Goal: Transaction & Acquisition: Book appointment/travel/reservation

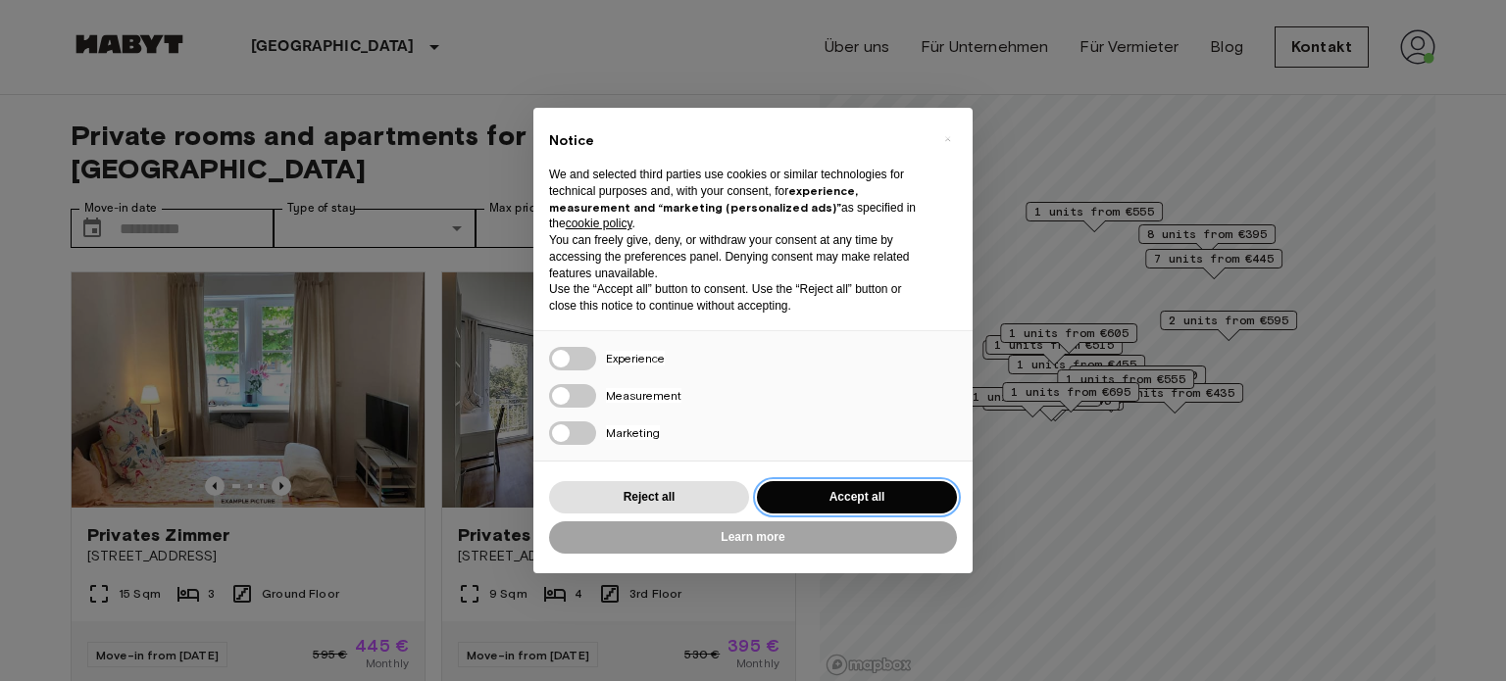
click at [858, 501] on button "Accept all" at bounding box center [857, 497] width 200 height 32
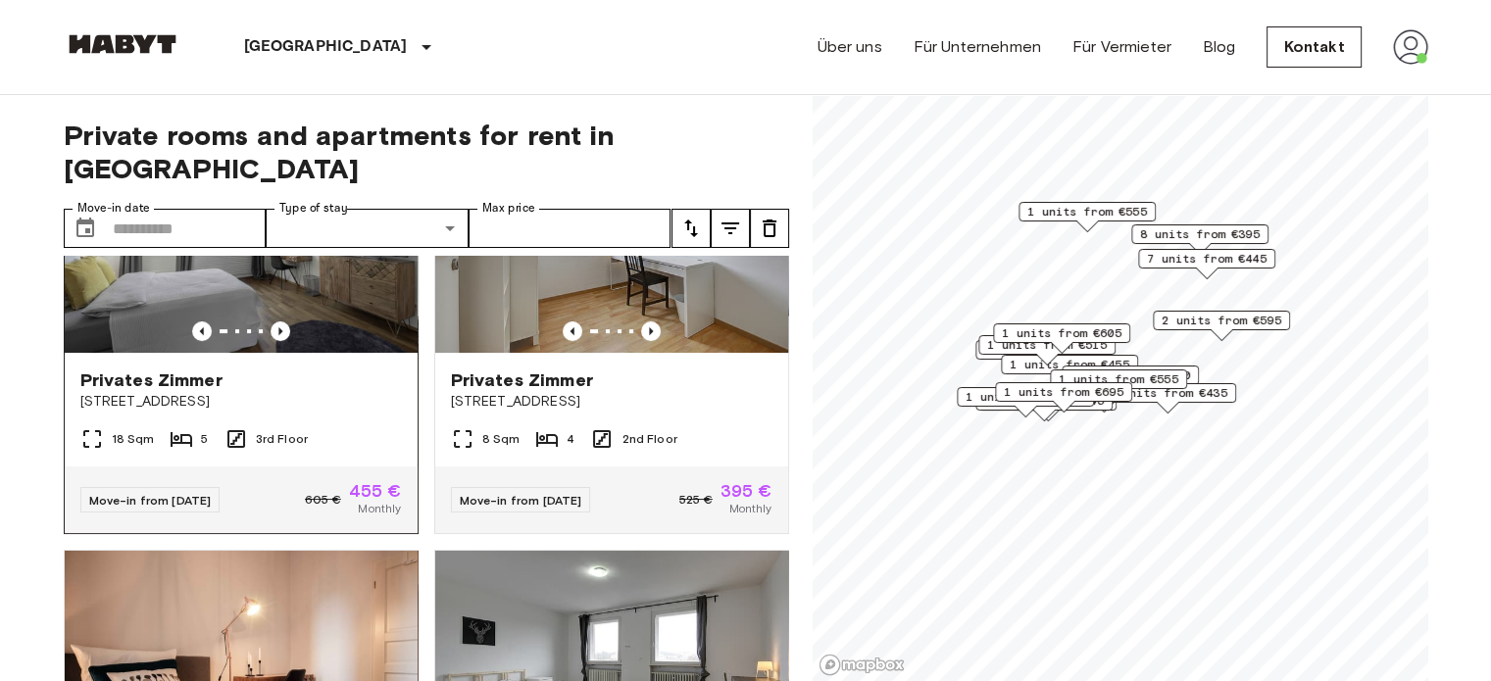
scroll to position [392, 0]
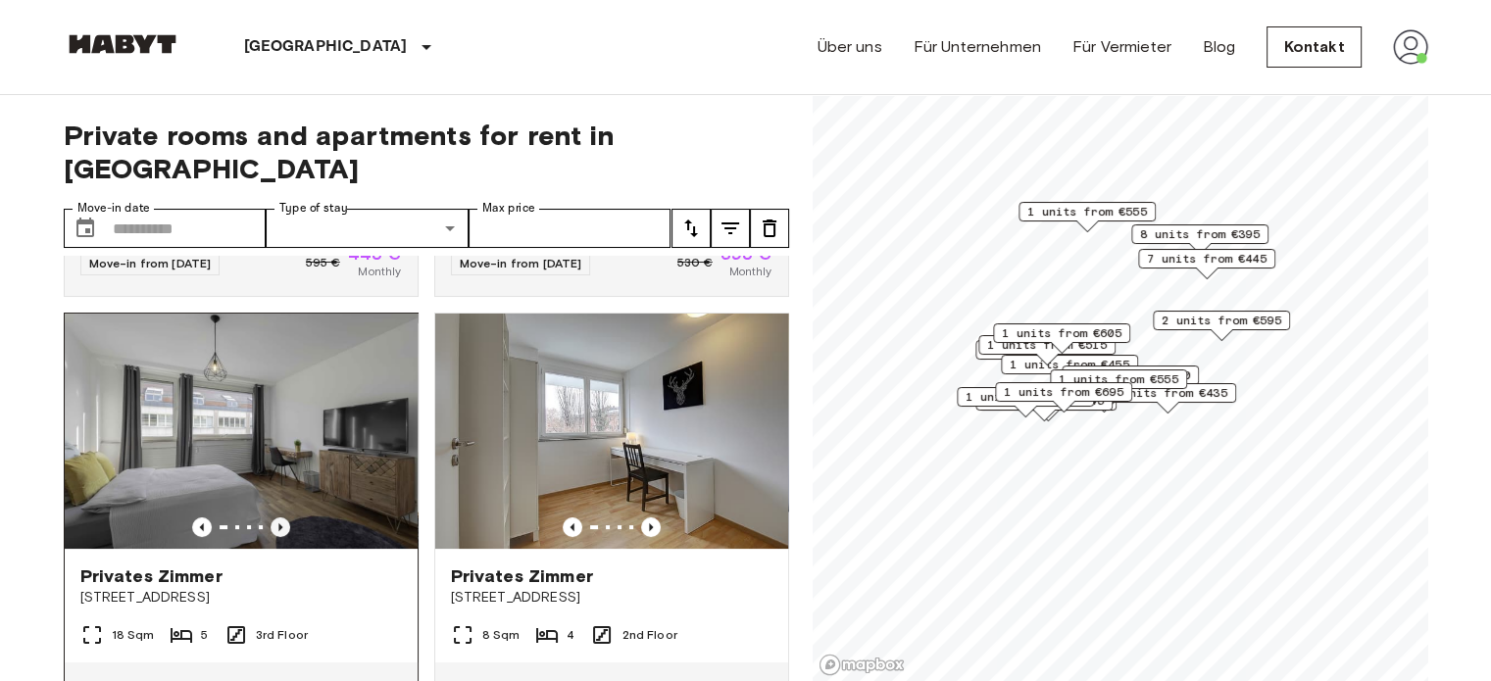
click at [278, 524] on icon "Previous image" at bounding box center [280, 528] width 4 height 8
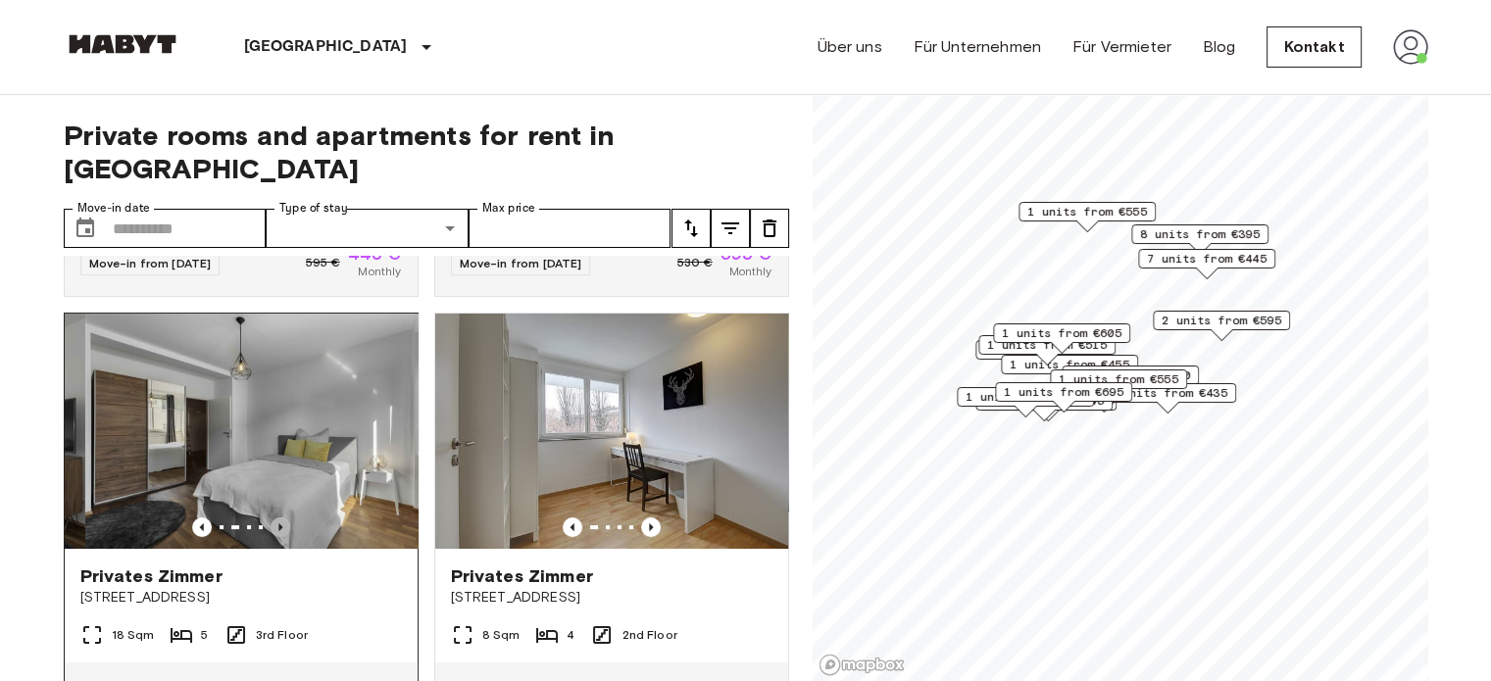
click at [278, 524] on icon "Previous image" at bounding box center [280, 528] width 4 height 8
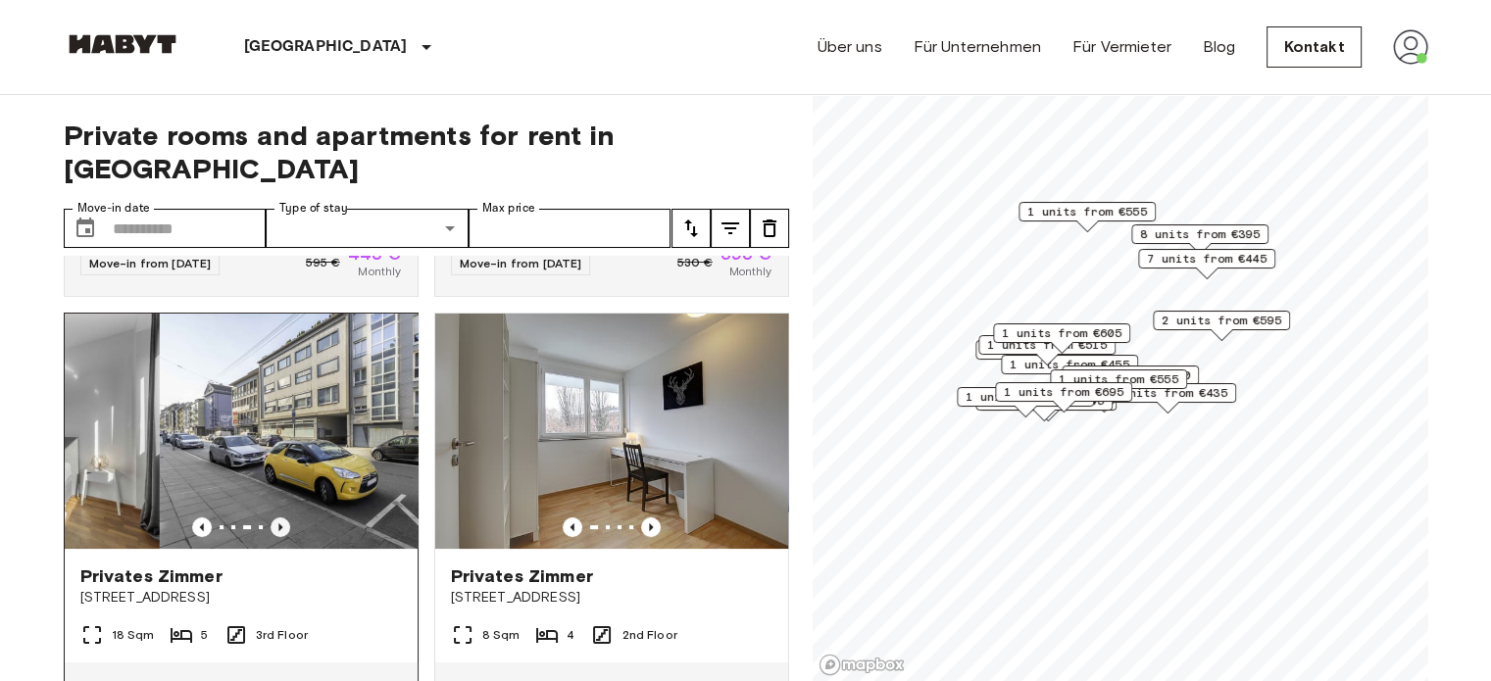
click at [278, 524] on icon "Previous image" at bounding box center [280, 528] width 4 height 8
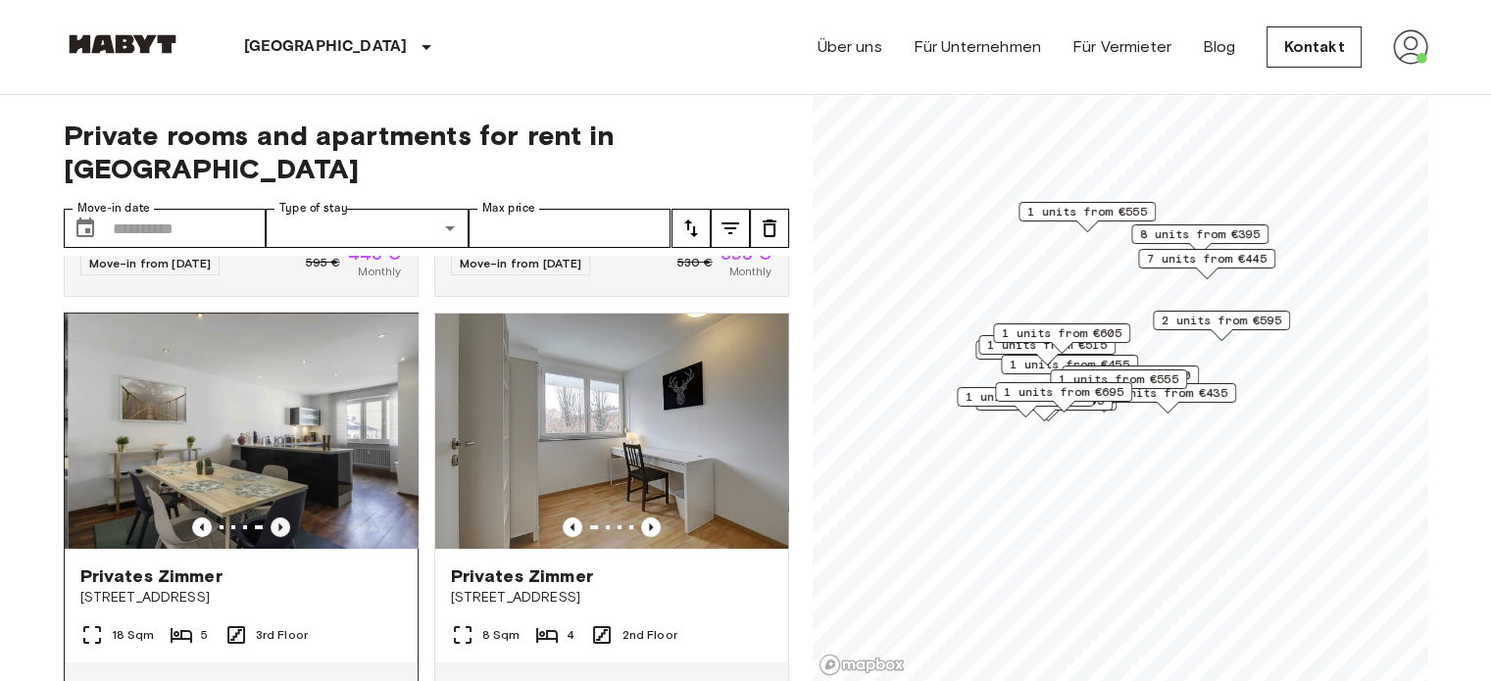
click at [278, 524] on icon "Previous image" at bounding box center [280, 528] width 4 height 8
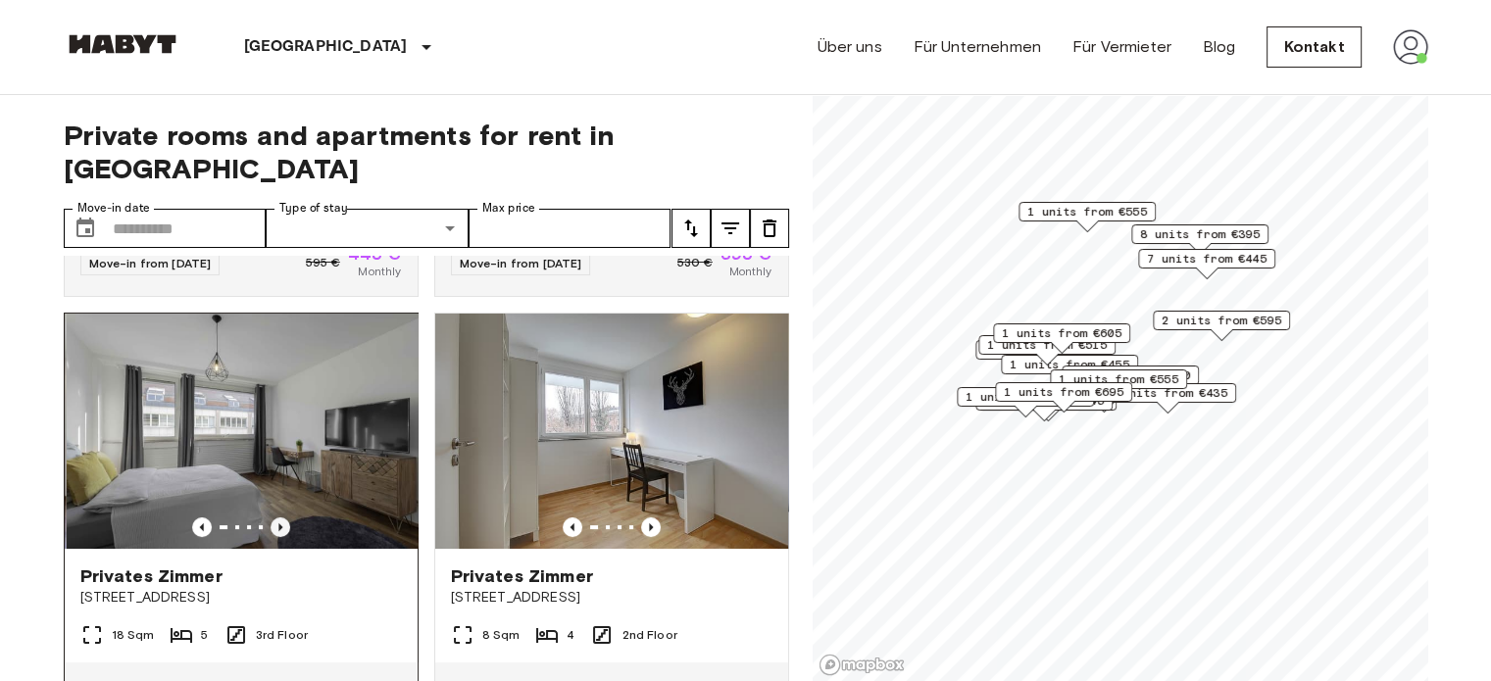
click at [278, 524] on icon "Previous image" at bounding box center [280, 528] width 4 height 8
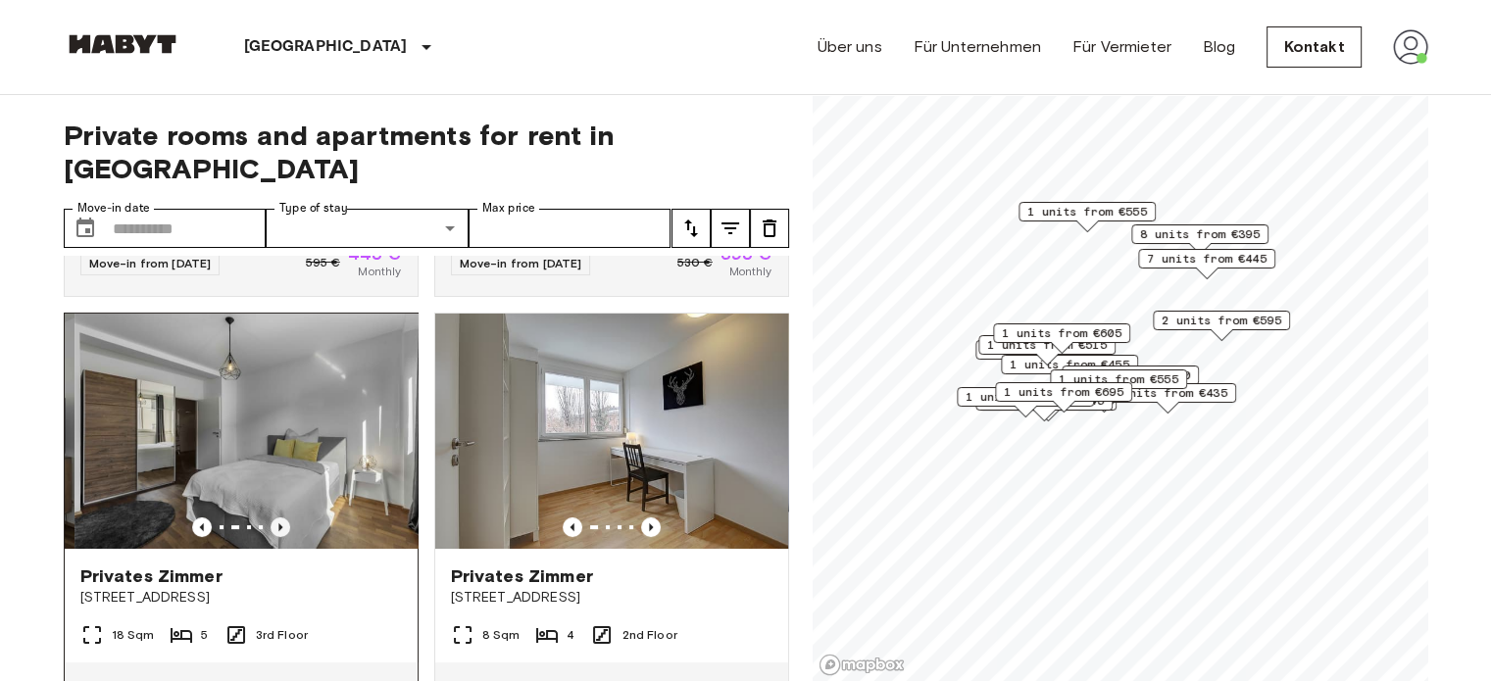
click at [274, 518] on icon "Previous image" at bounding box center [281, 528] width 20 height 20
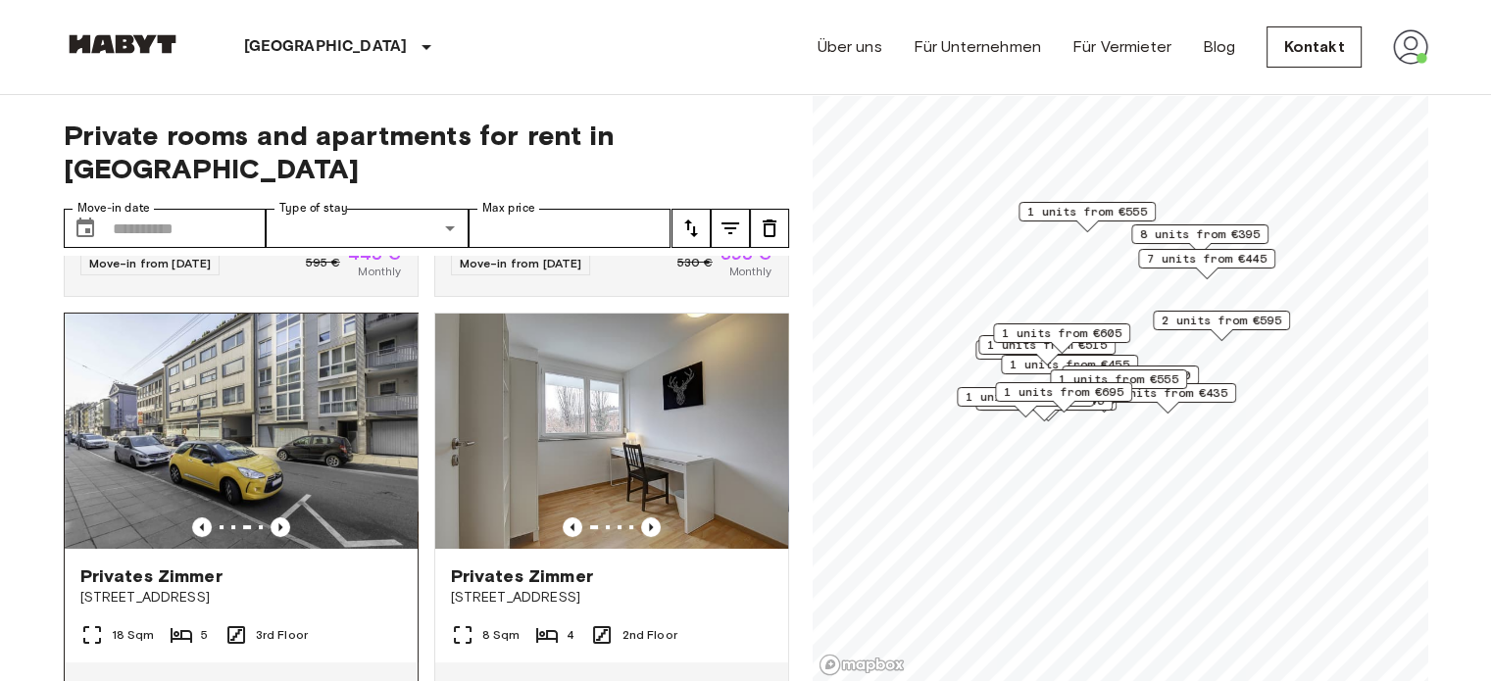
click at [108, 476] on img at bounding box center [241, 431] width 353 height 235
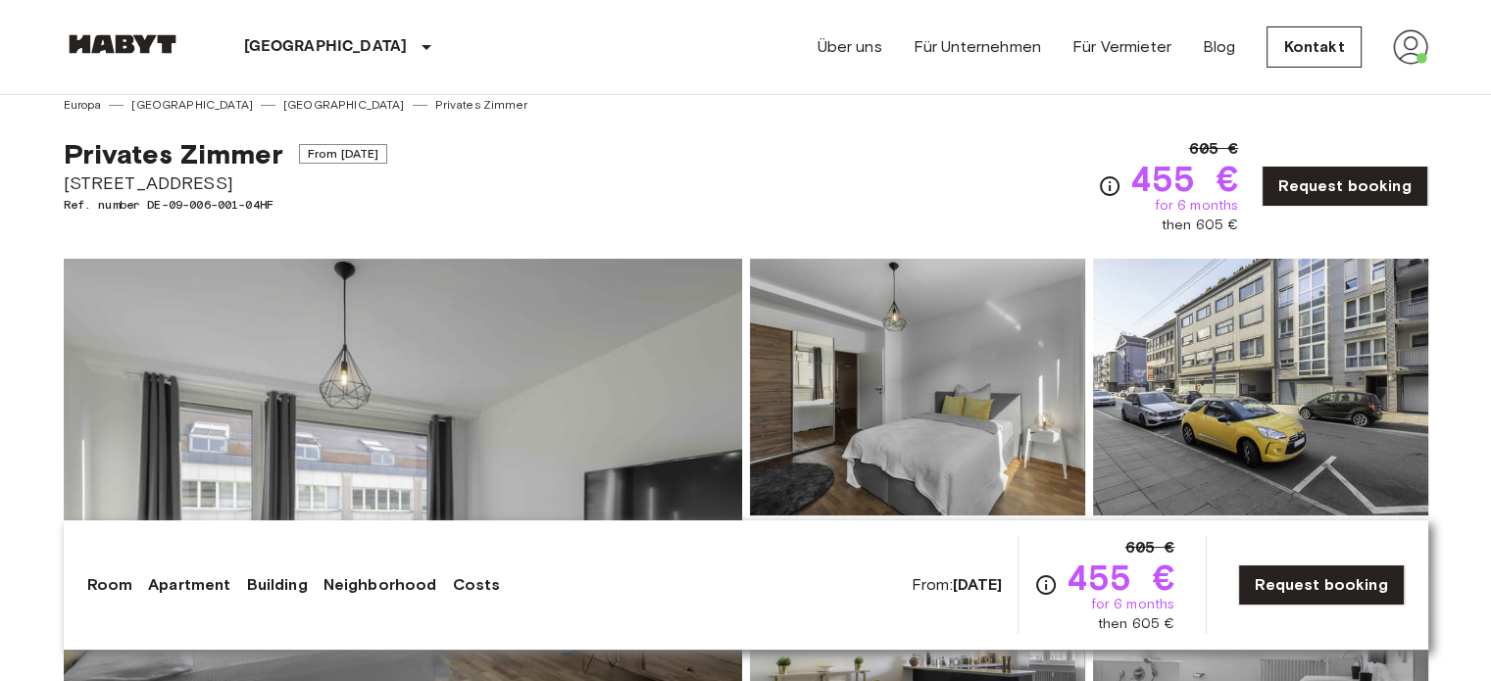
scroll to position [113, 0]
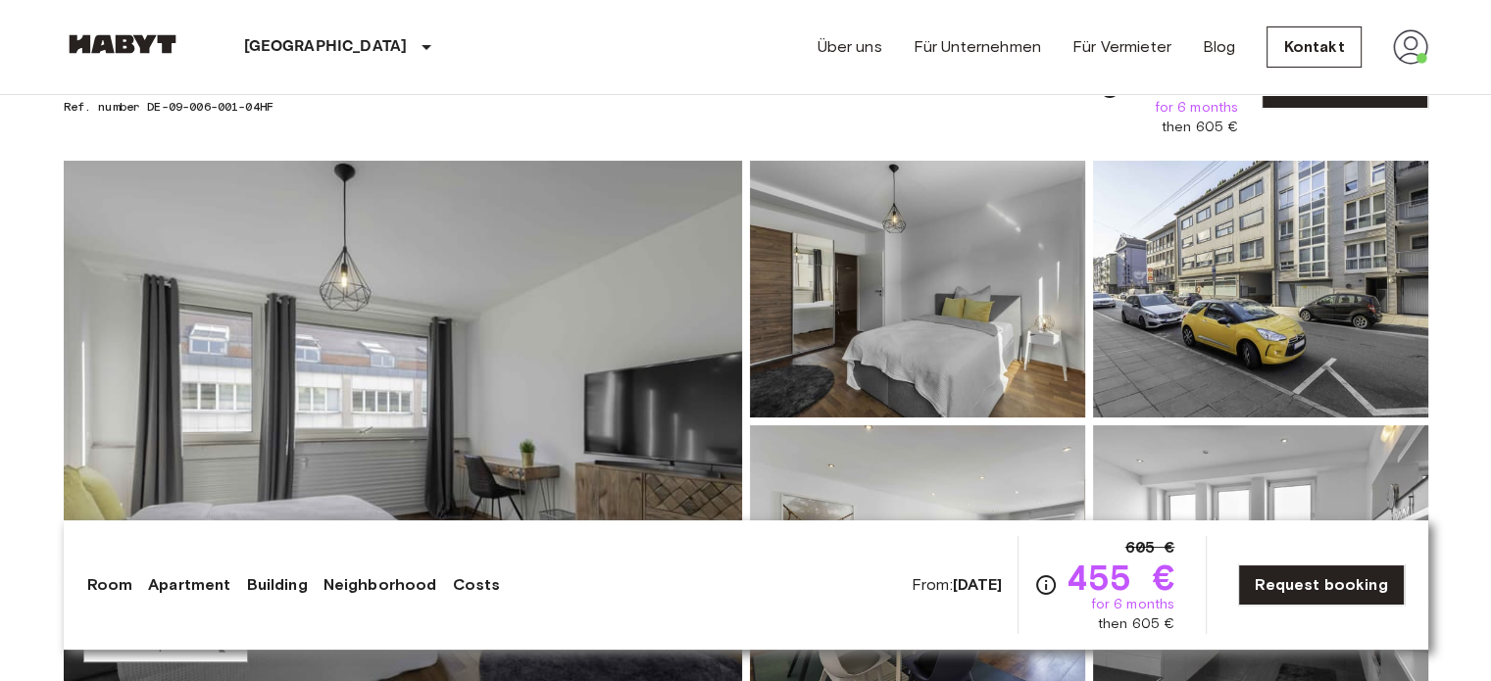
click at [586, 352] on img at bounding box center [403, 422] width 678 height 522
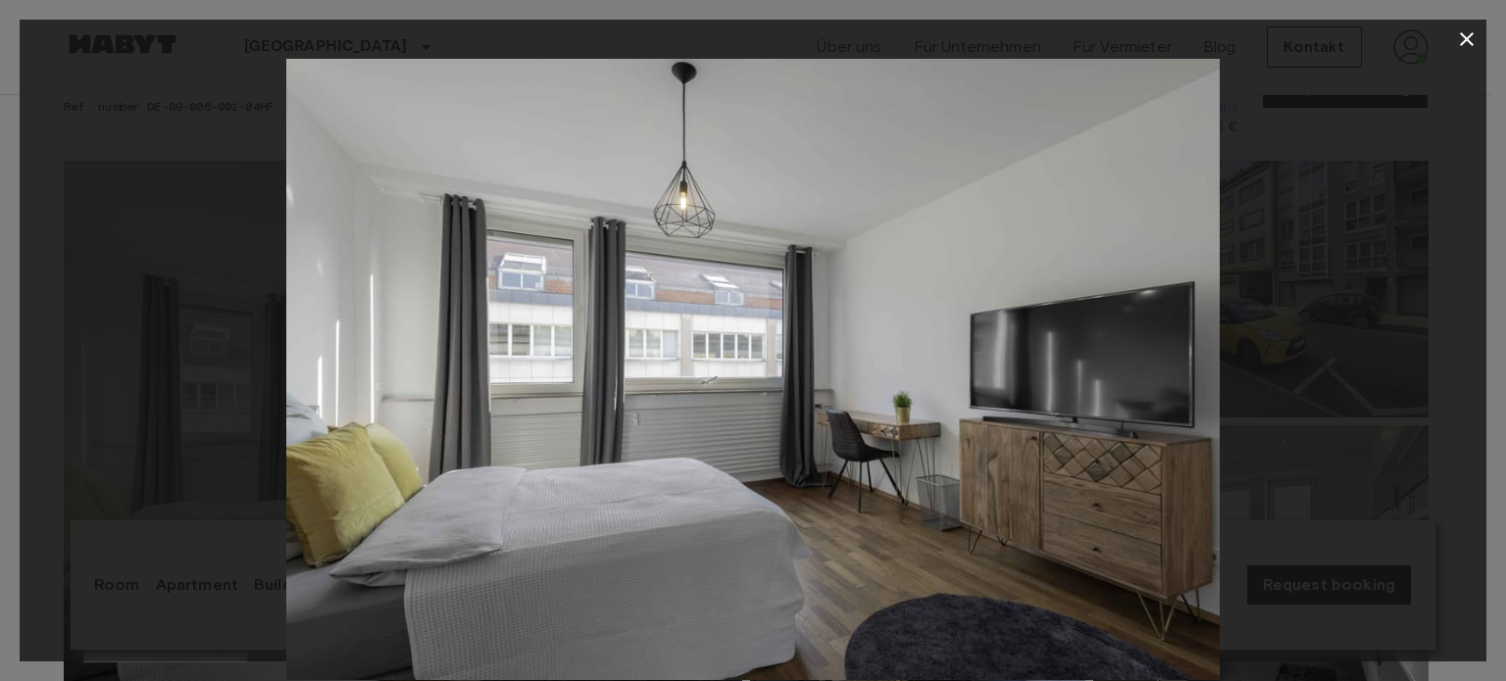
click at [1396, 387] on div at bounding box center [753, 370] width 1467 height 622
click at [1309, 411] on div at bounding box center [753, 370] width 1467 height 622
click at [1062, 414] on img at bounding box center [752, 370] width 933 height 622
click at [1357, 409] on div at bounding box center [753, 370] width 1467 height 622
click at [1490, 361] on div at bounding box center [753, 340] width 1506 height 681
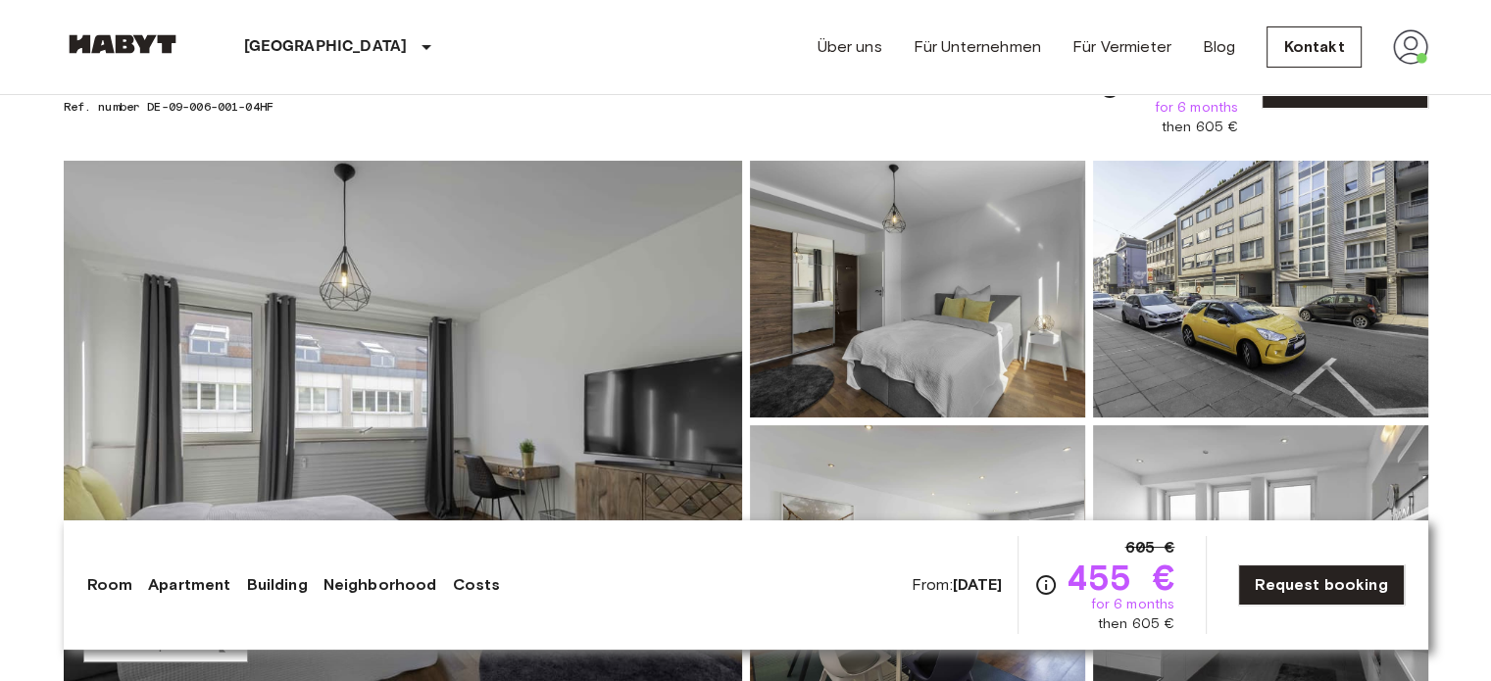
click at [1010, 320] on img at bounding box center [917, 289] width 335 height 257
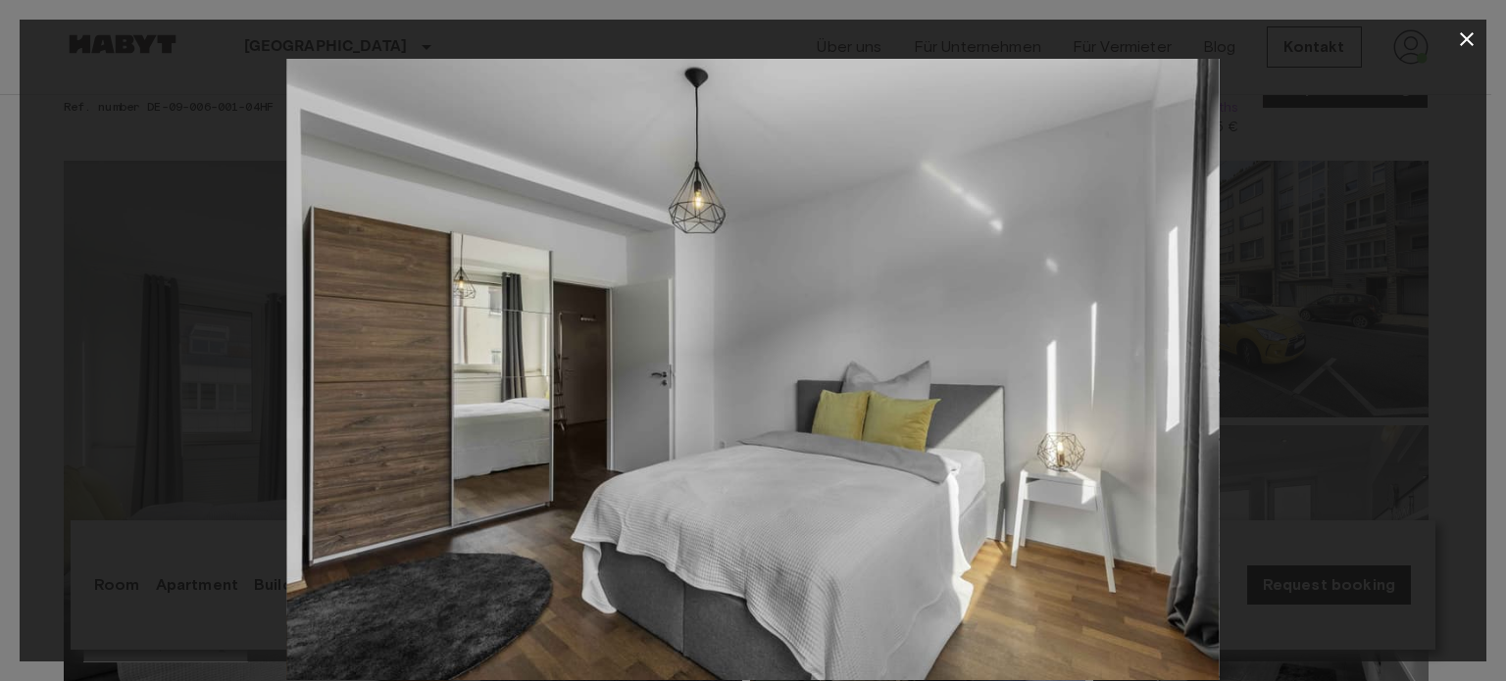
click at [1121, 359] on img at bounding box center [752, 370] width 933 height 622
click at [1206, 359] on img at bounding box center [752, 370] width 933 height 622
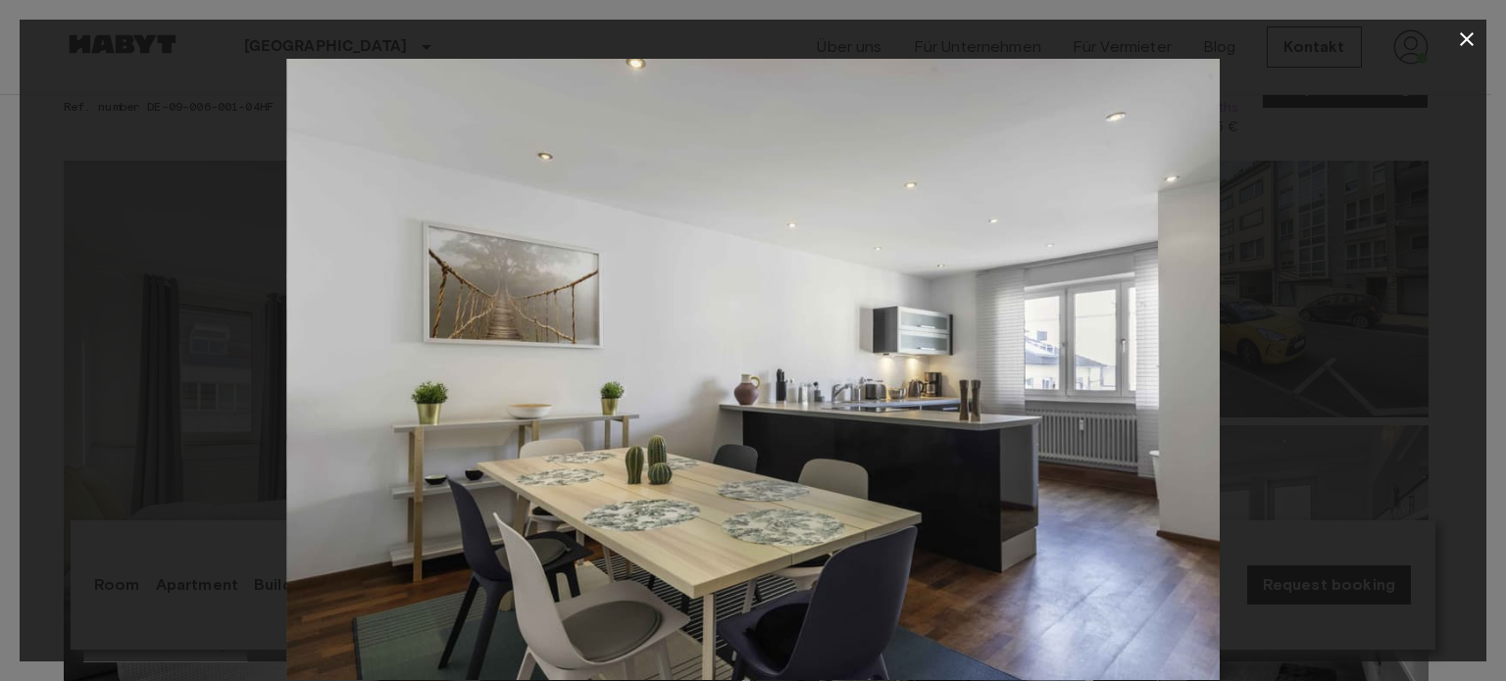
click at [1274, 317] on div at bounding box center [753, 370] width 1467 height 622
click at [1474, 35] on icon "button" at bounding box center [1467, 39] width 24 height 24
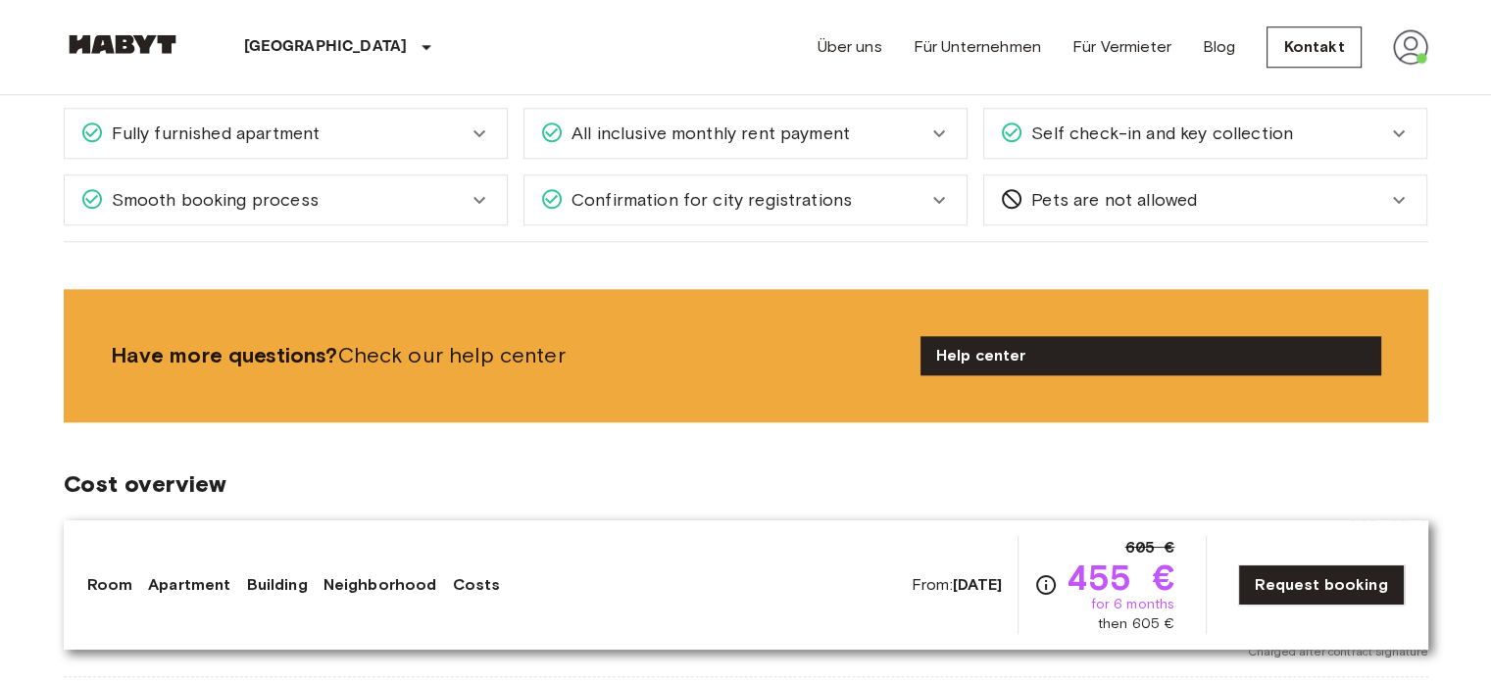
scroll to position [1765, 0]
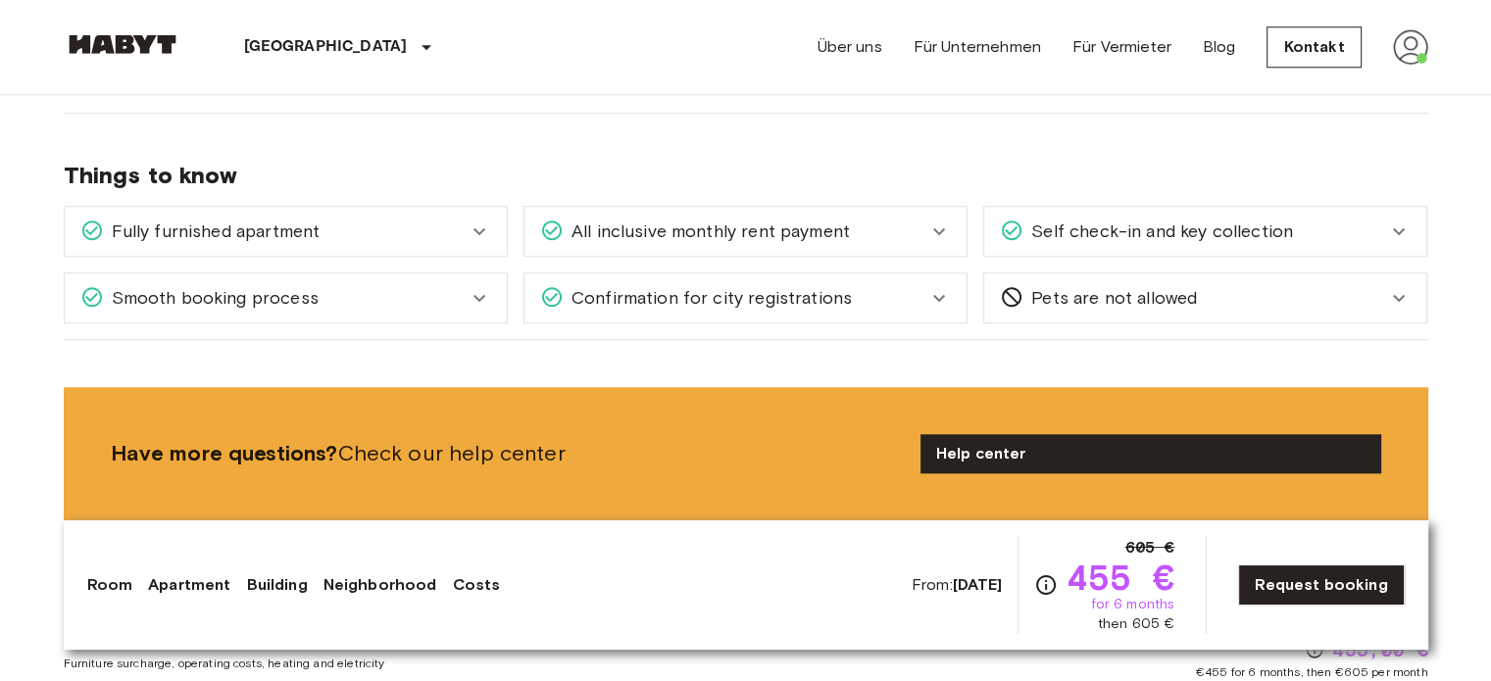
click at [484, 234] on icon at bounding box center [480, 232] width 24 height 24
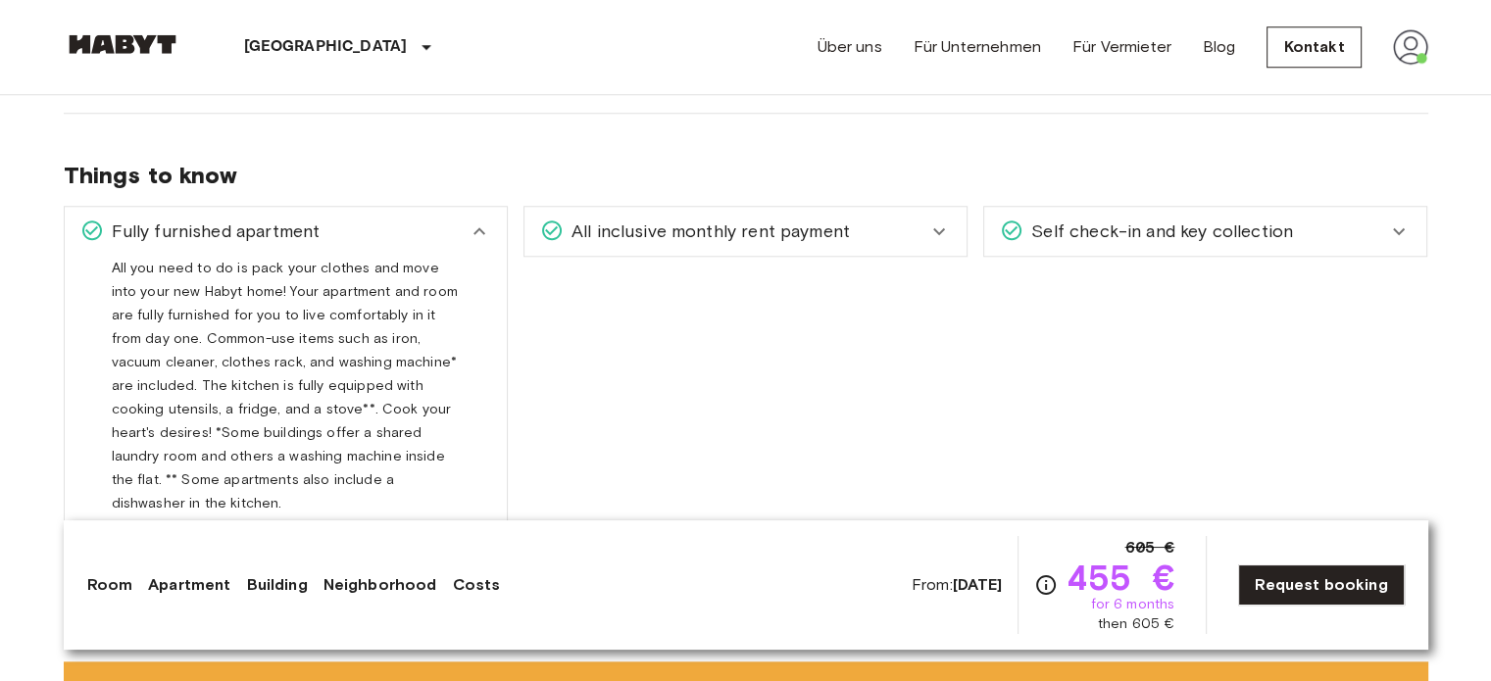
scroll to position [1863, 0]
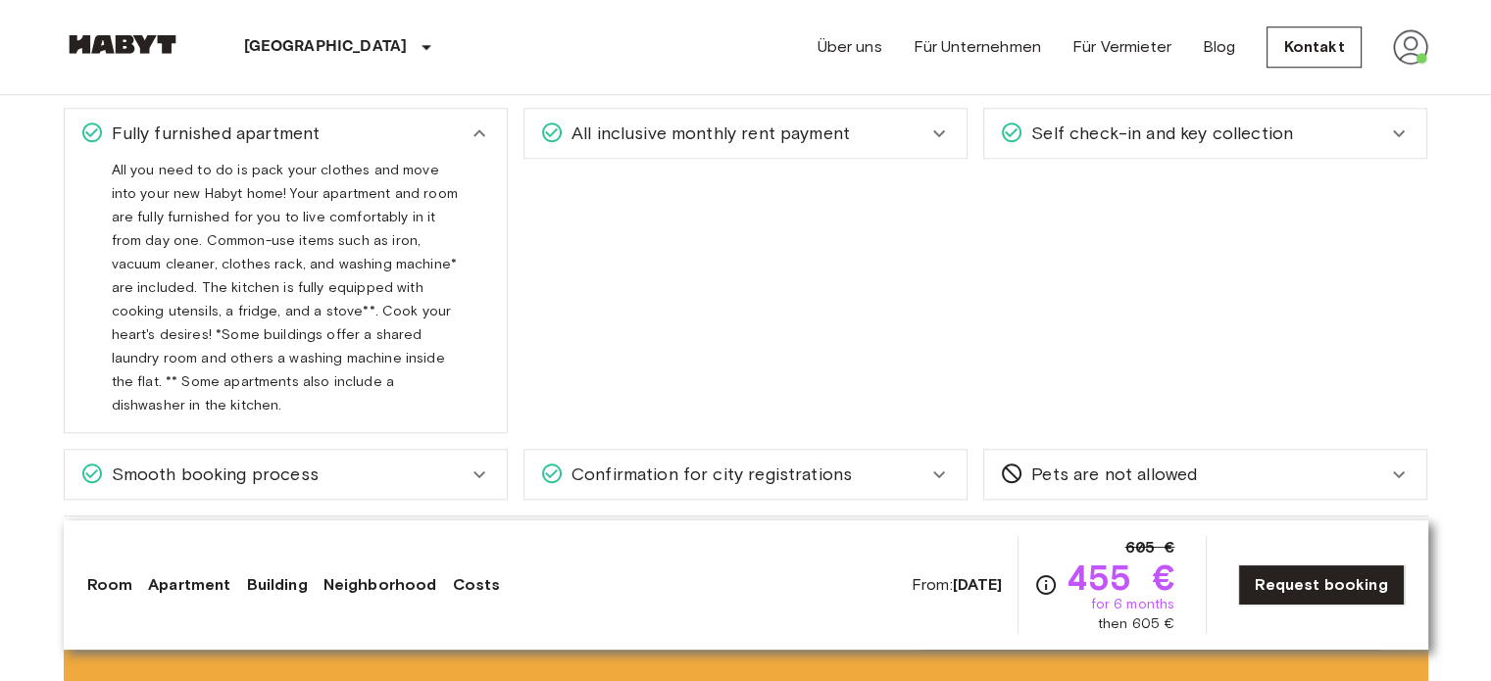
click at [471, 140] on icon at bounding box center [480, 134] width 24 height 24
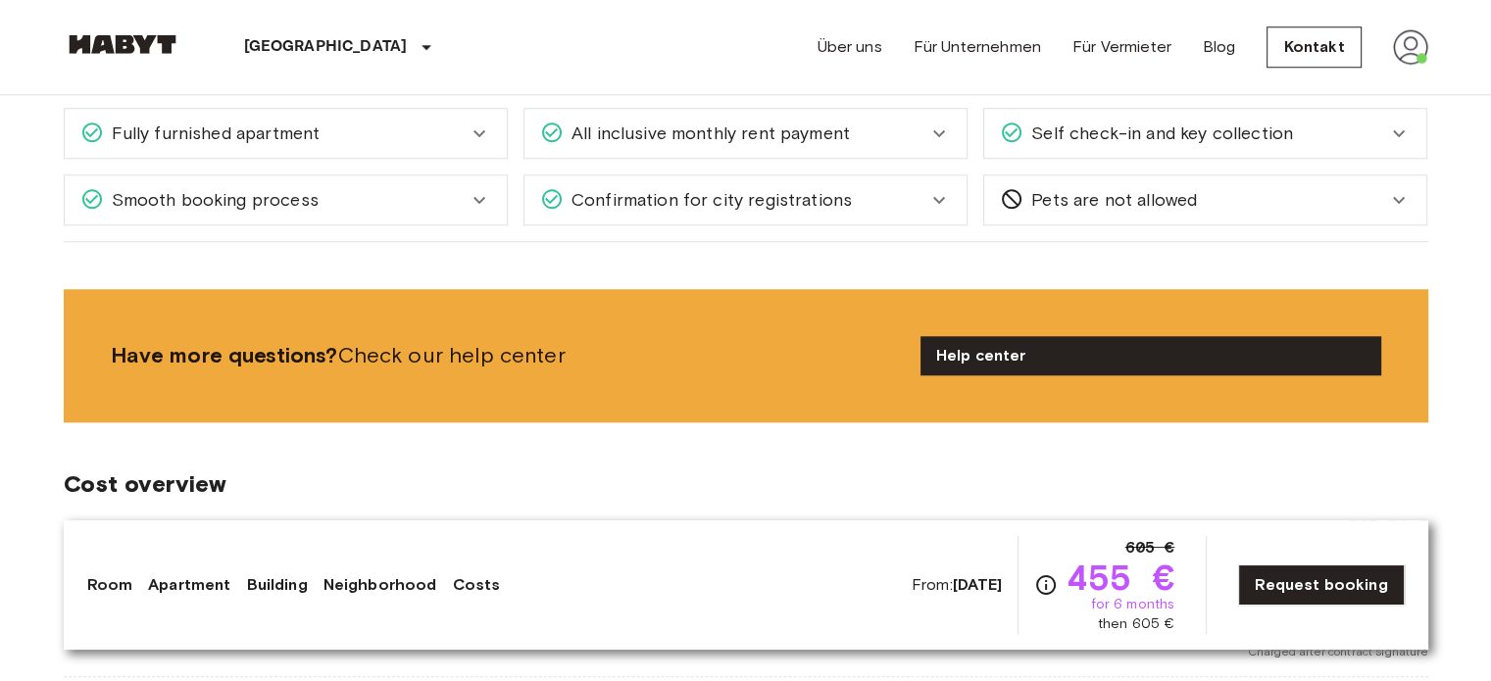
click at [1176, 128] on span "Self check-in and key collection" at bounding box center [1159, 133] width 270 height 25
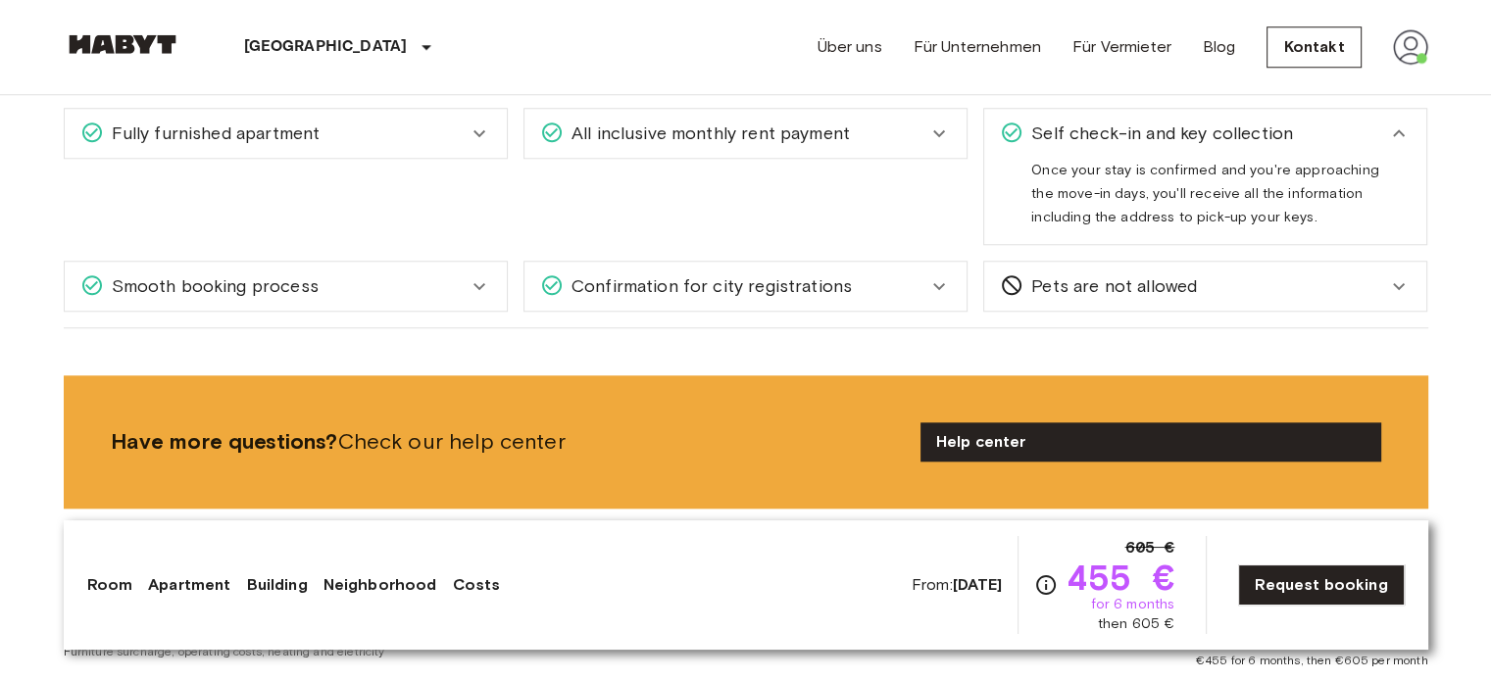
click at [1176, 128] on span "Self check-in and key collection" at bounding box center [1159, 133] width 270 height 25
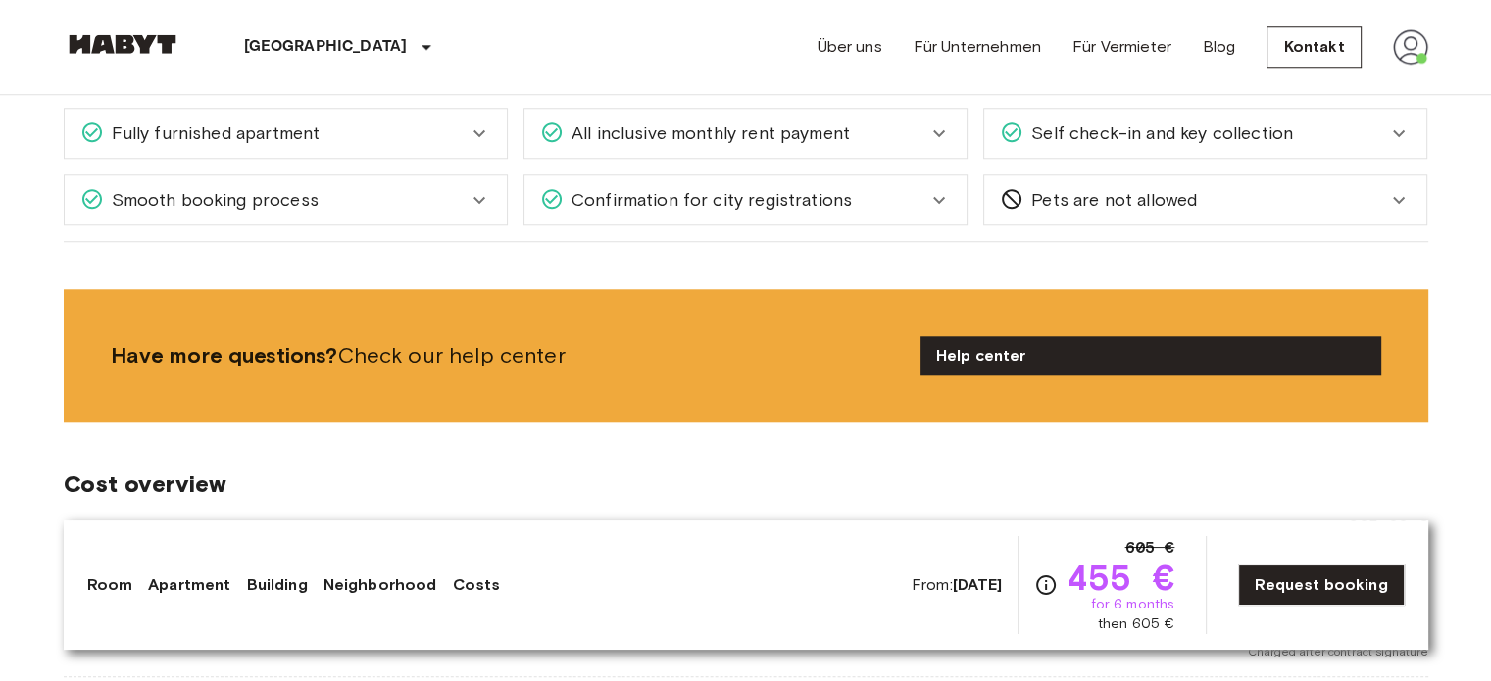
click at [898, 187] on div "Confirmation for city registrations" at bounding box center [733, 199] width 387 height 25
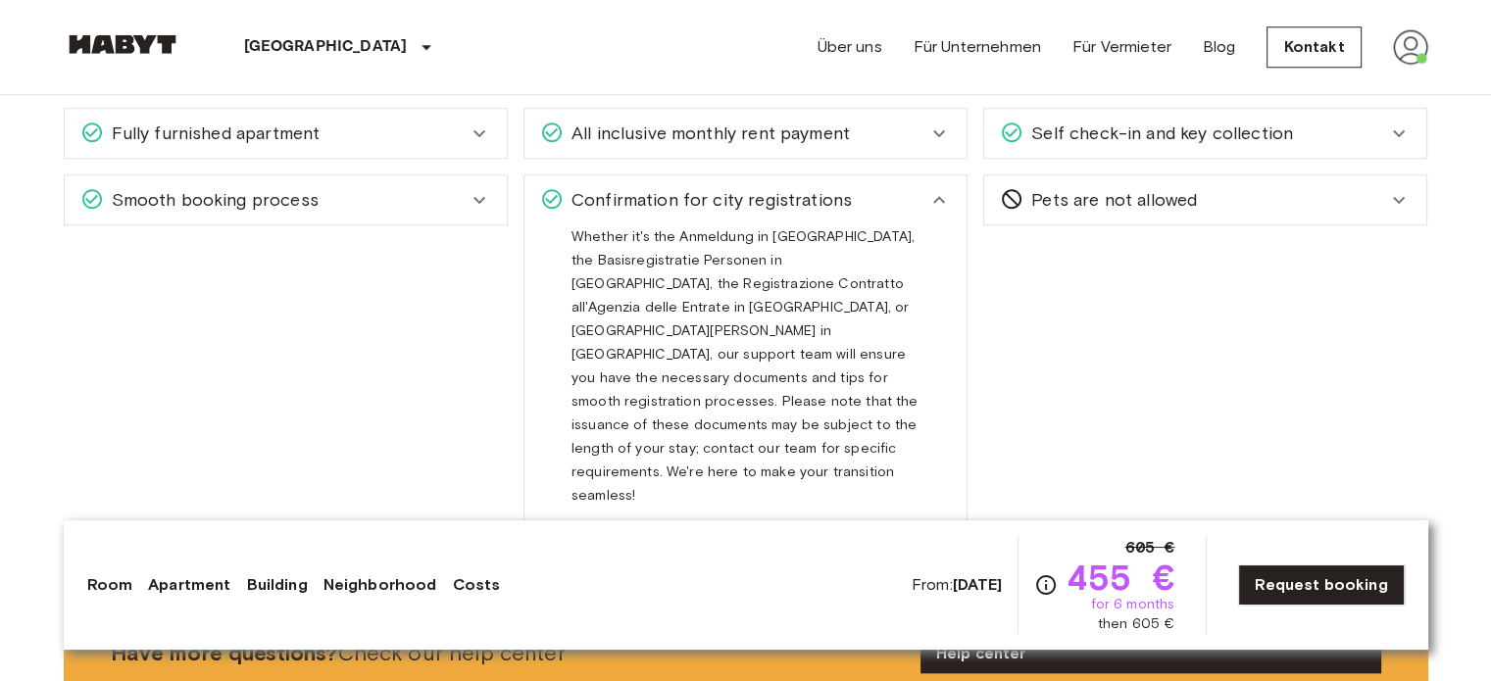
click at [478, 205] on icon at bounding box center [480, 200] width 24 height 24
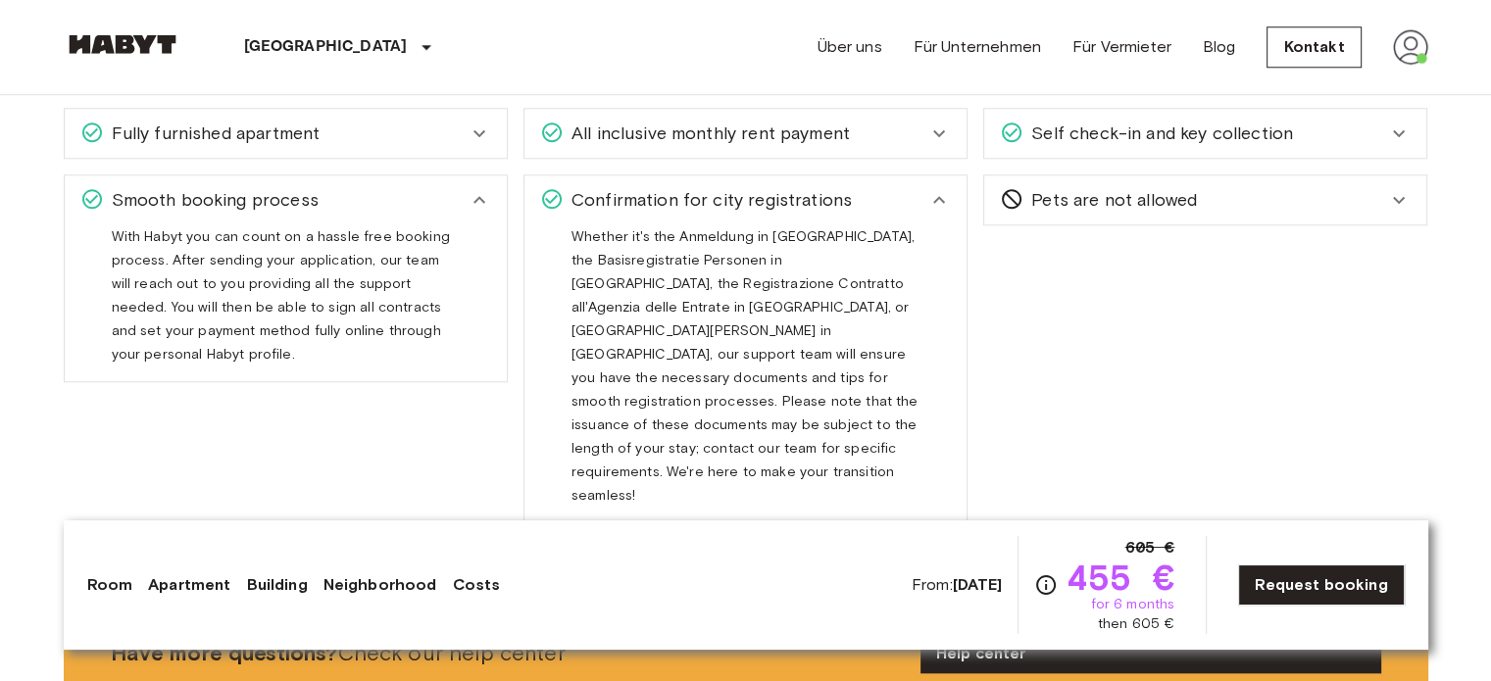
click at [933, 189] on icon at bounding box center [939, 200] width 24 height 24
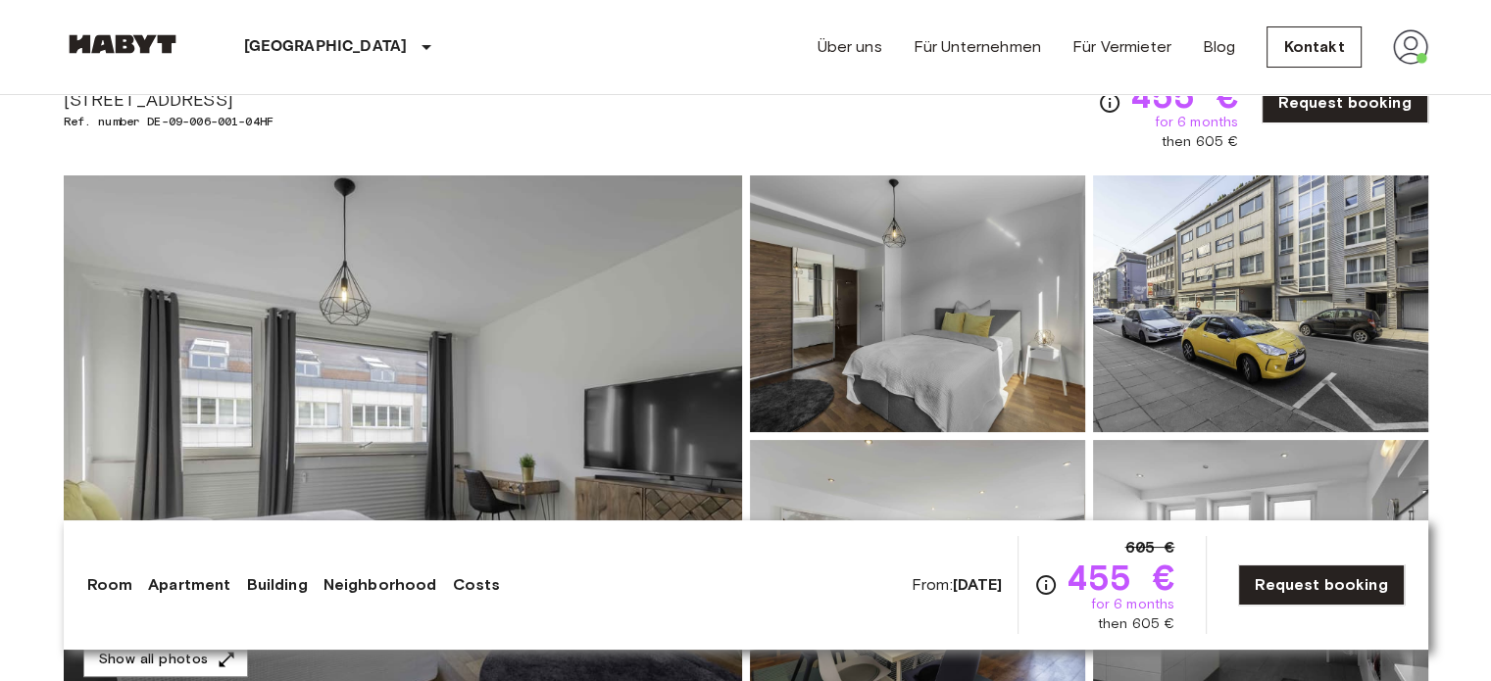
scroll to position [0, 0]
